Goal: Task Accomplishment & Management: Use online tool/utility

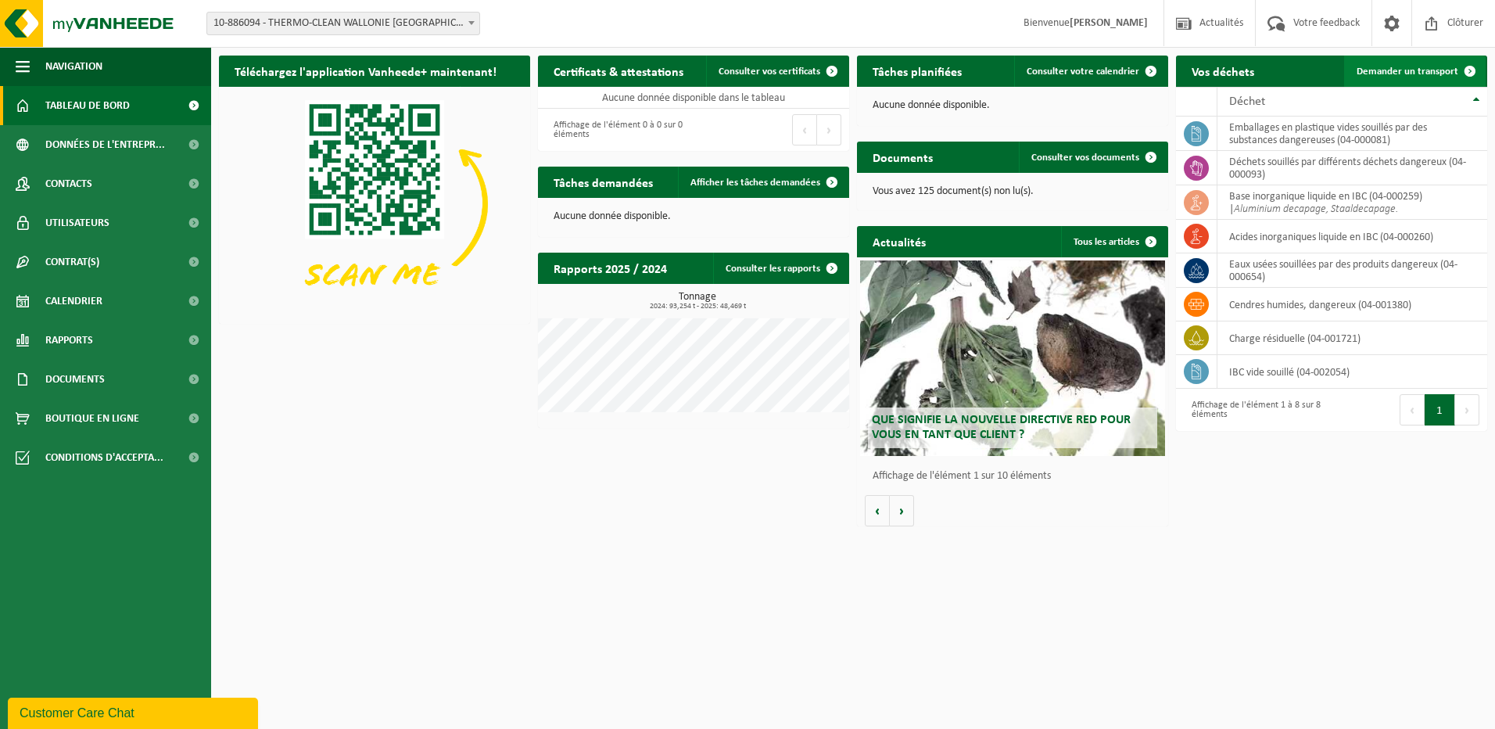
click at [1451, 69] on span "Demander un transport" at bounding box center [1407, 71] width 102 height 10
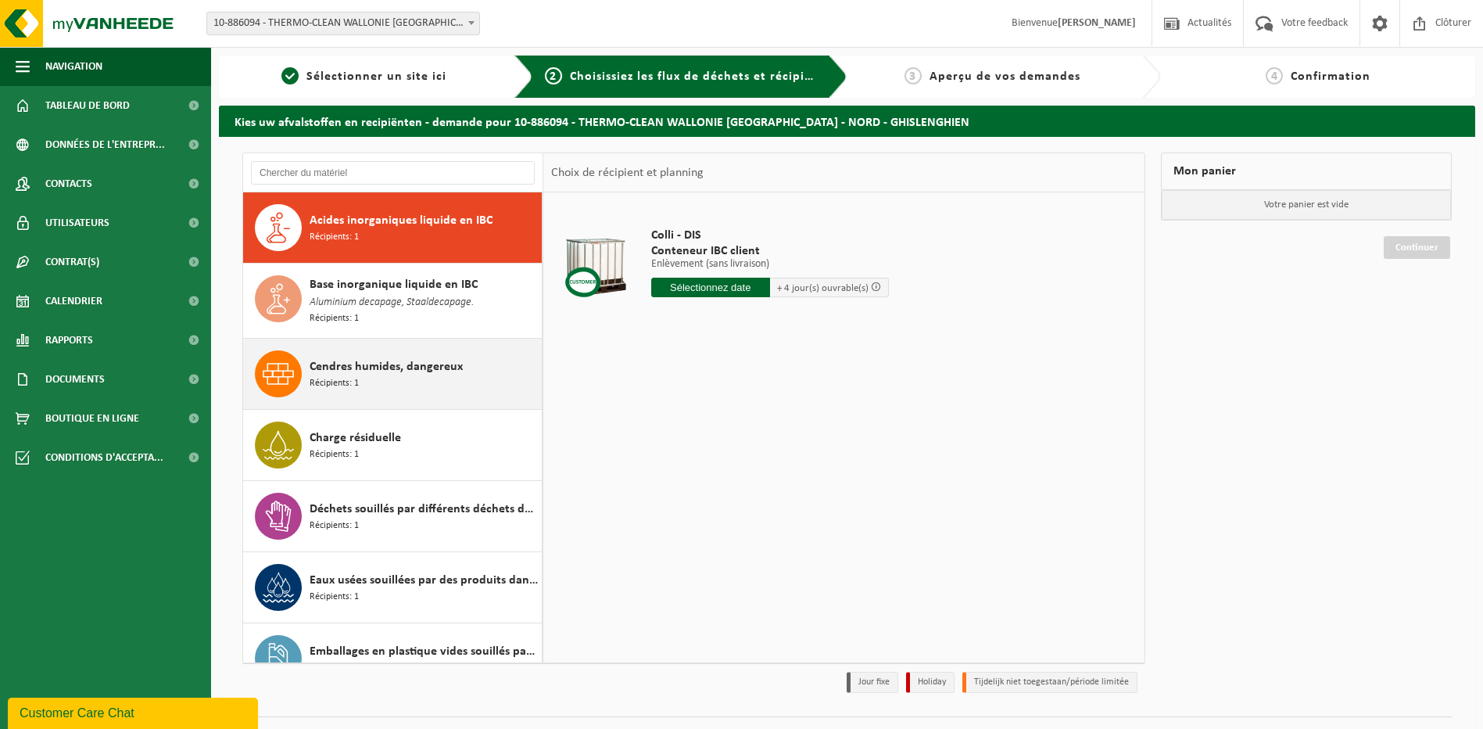
click at [385, 378] on div "Cendres humides, dangereux Récipients: 1" at bounding box center [424, 373] width 228 height 47
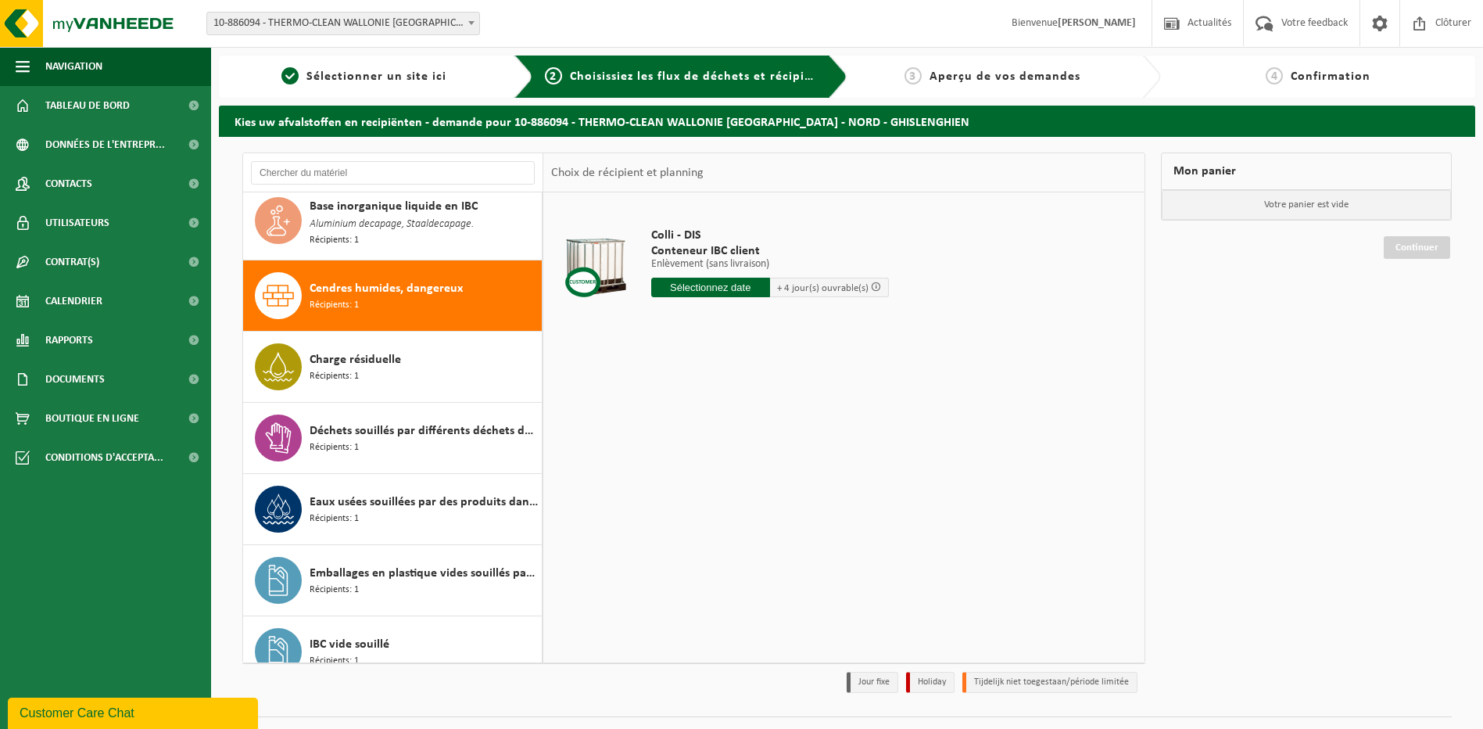
scroll to position [100, 0]
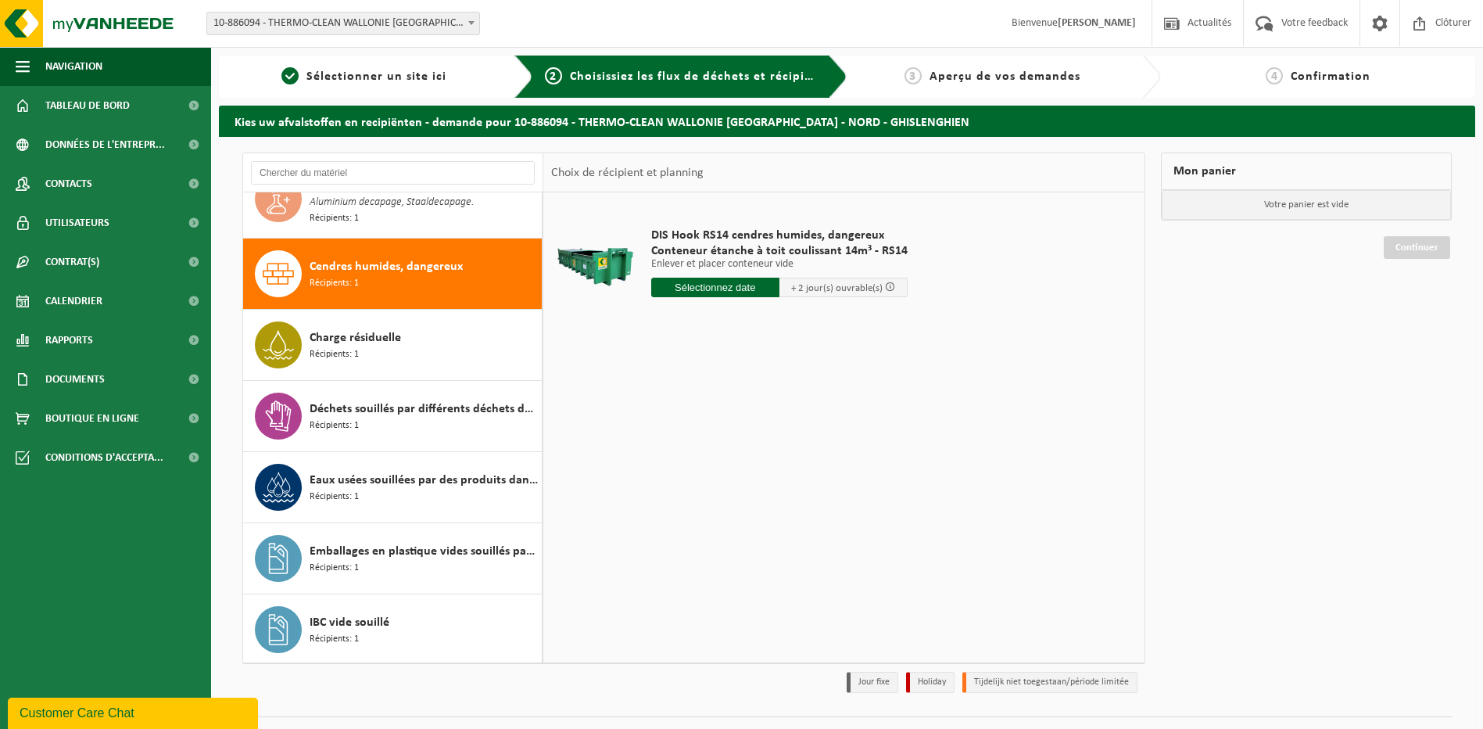
click at [719, 282] on input "text" at bounding box center [715, 288] width 128 height 20
click at [668, 446] on div "22" at bounding box center [665, 451] width 27 height 25
type input "à partir de 2025-09-22"
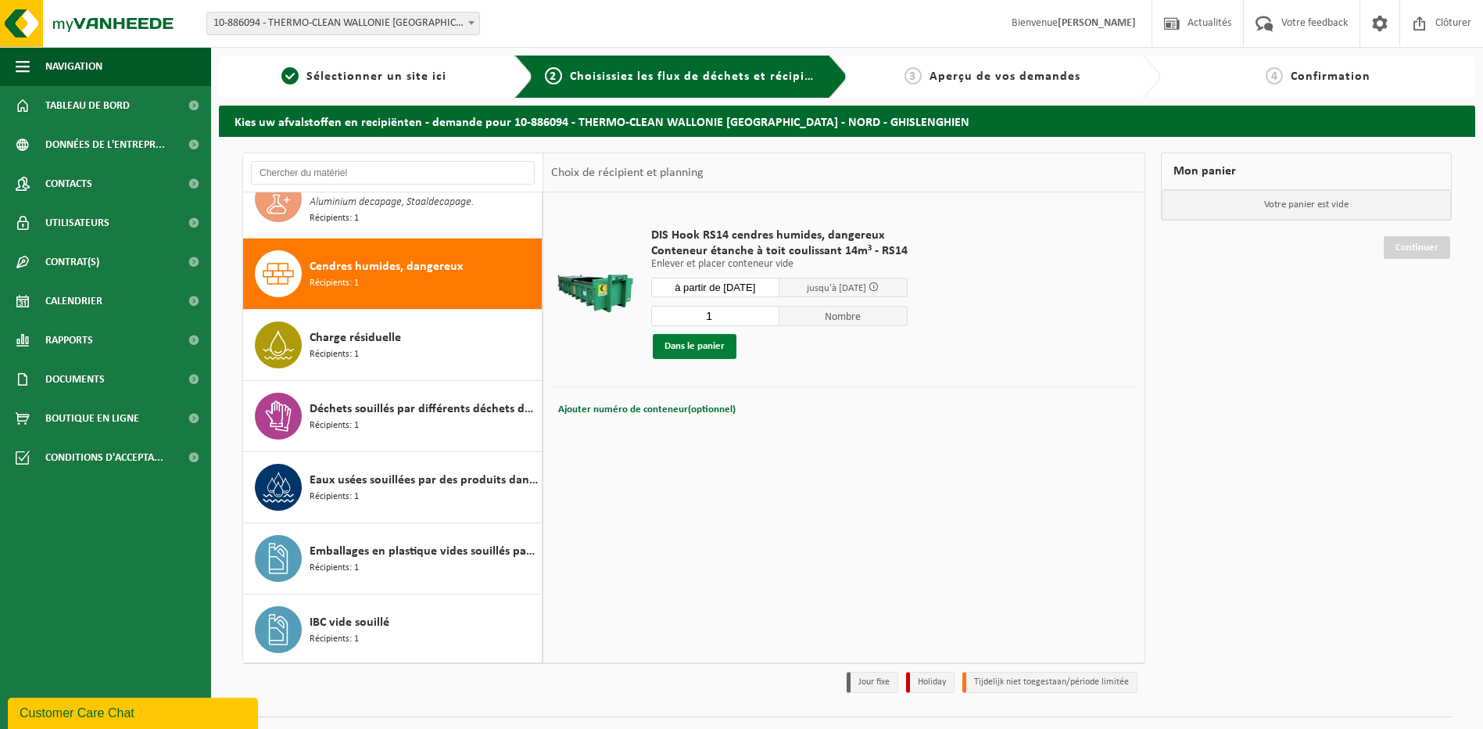
click at [697, 345] on button "Dans le panier" at bounding box center [695, 346] width 84 height 25
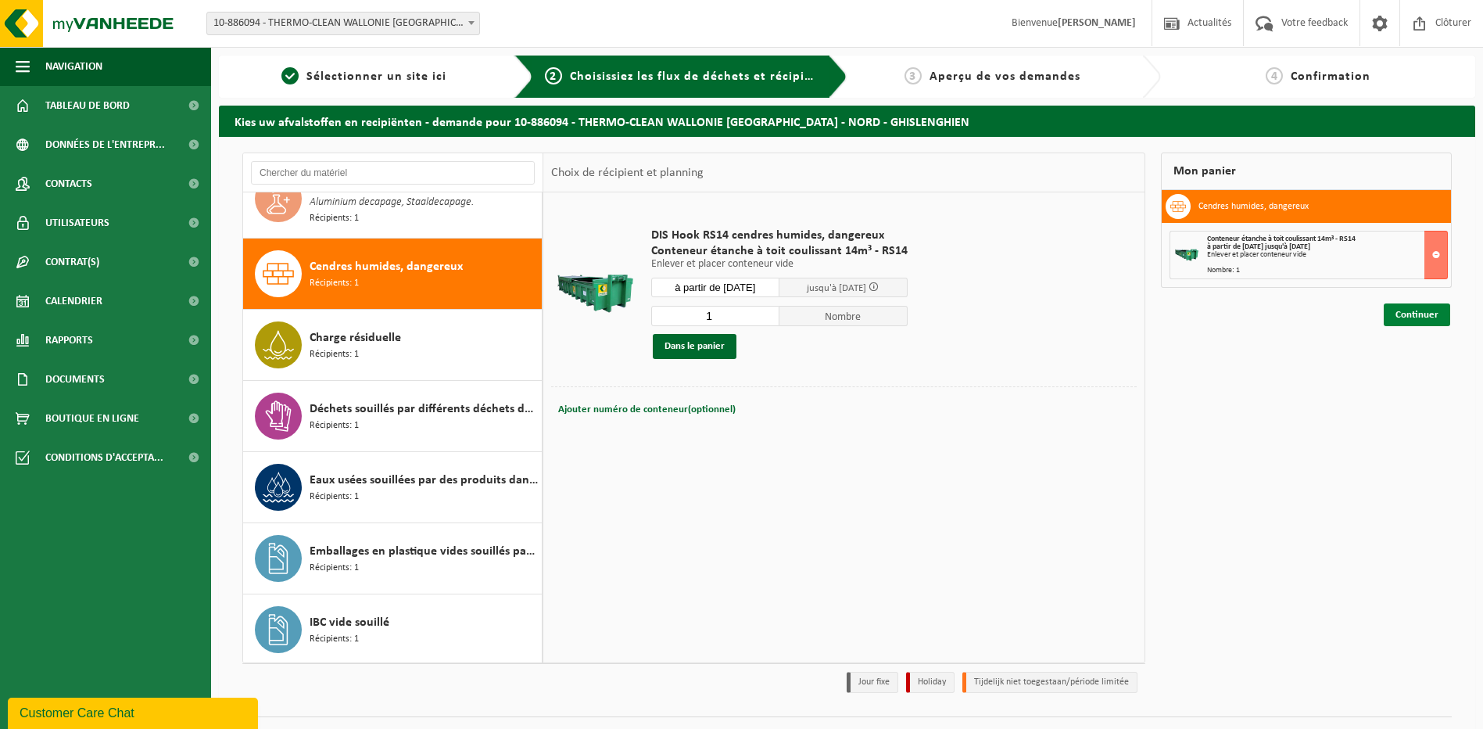
click at [1430, 314] on link "Continuer" at bounding box center [1417, 314] width 66 height 23
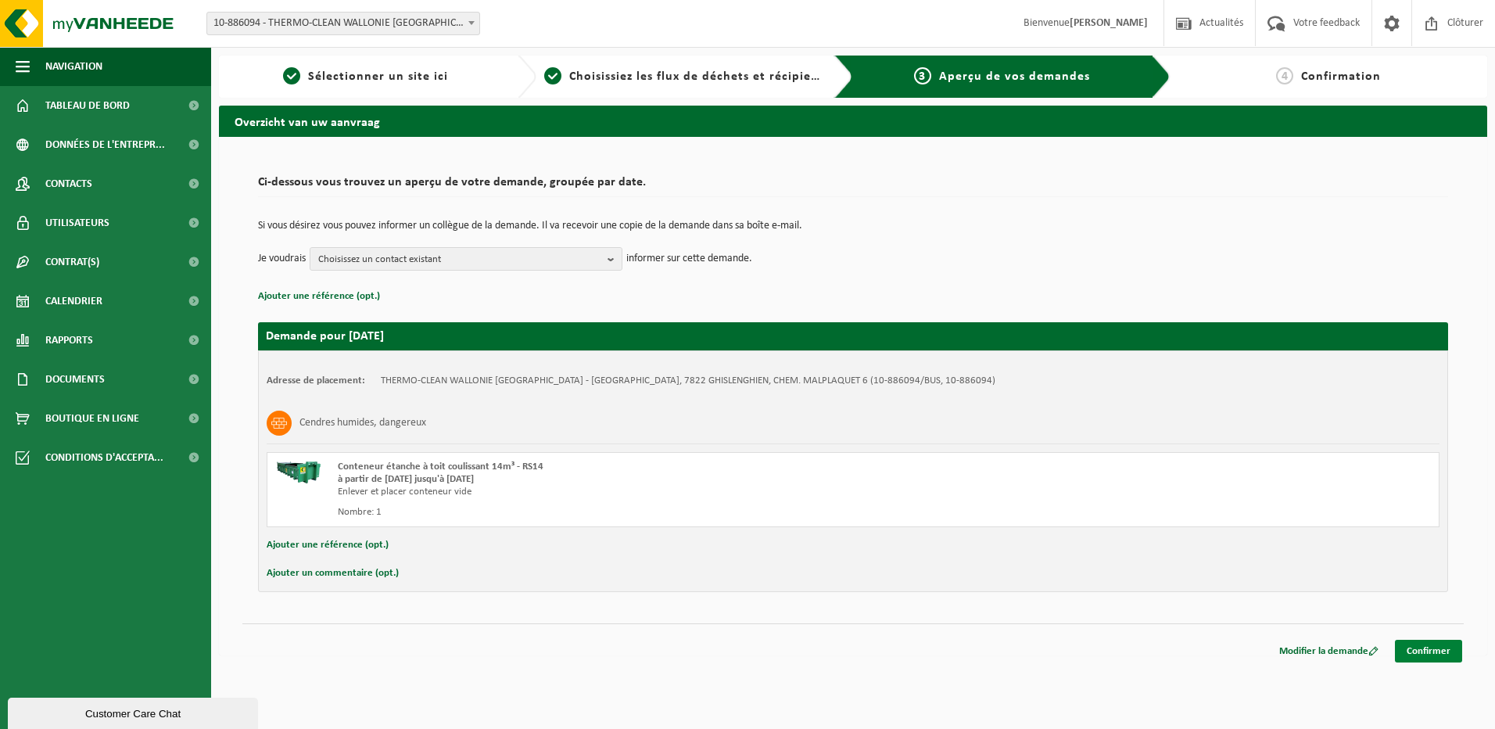
click at [1428, 647] on link "Confirmer" at bounding box center [1428, 651] width 67 height 23
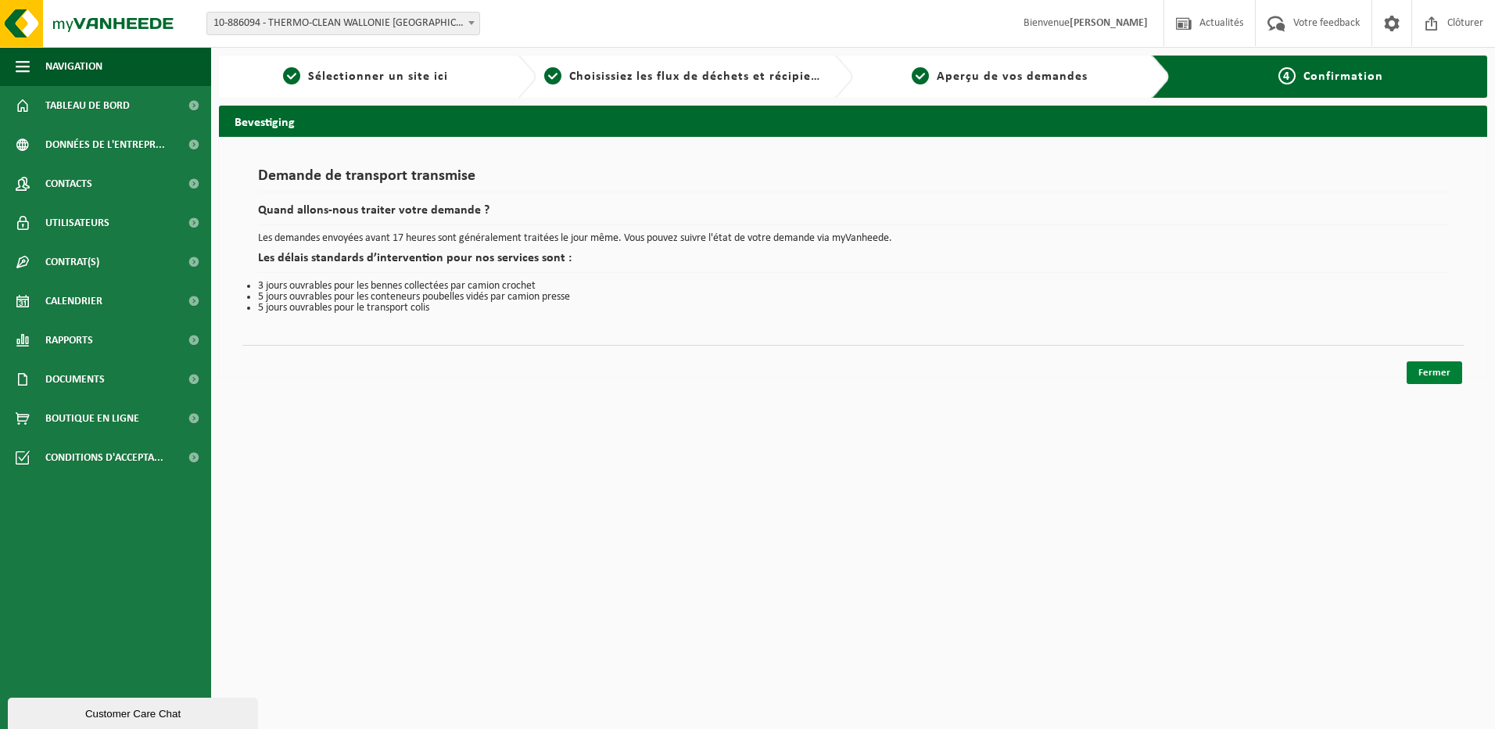
click at [1433, 373] on link "Fermer" at bounding box center [1435, 372] width 56 height 23
